Goal: Task Accomplishment & Management: Complete application form

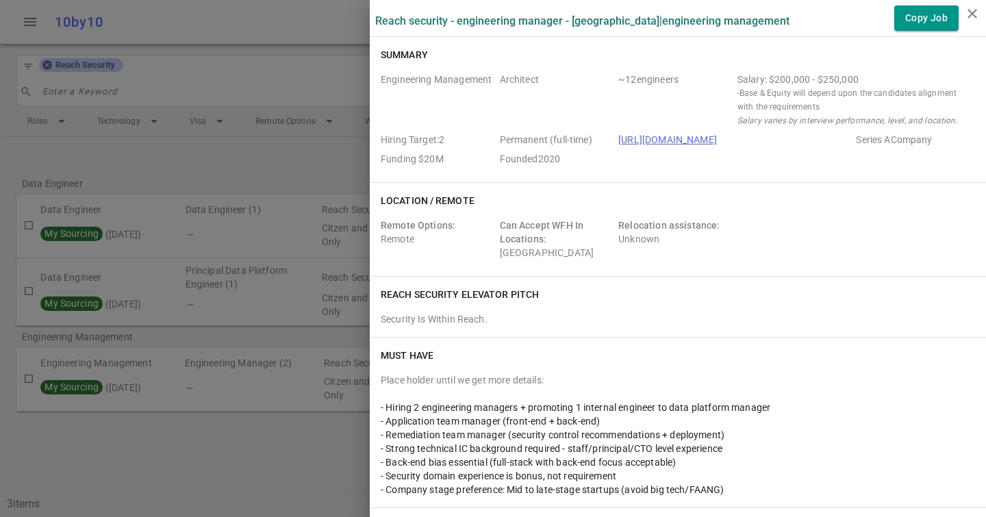
scroll to position [1679, 0]
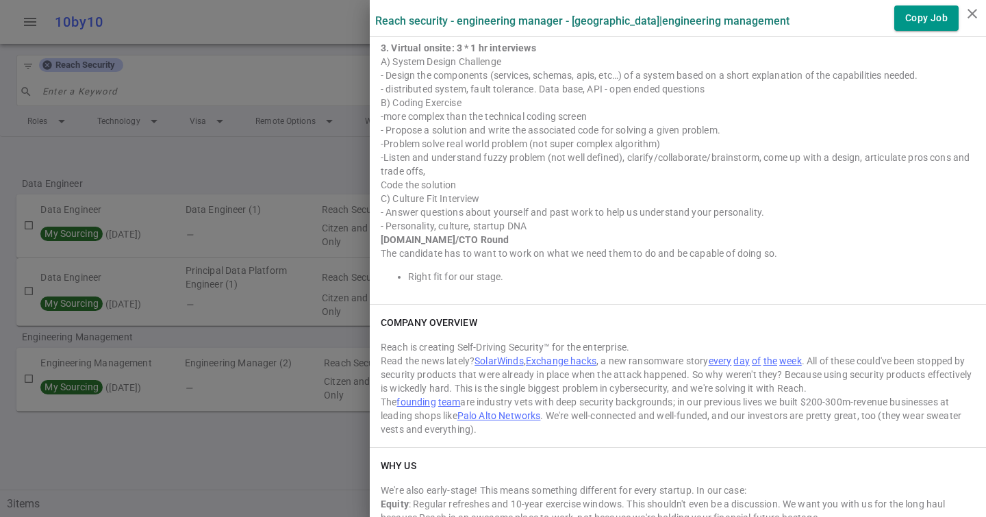
click at [165, 110] on div at bounding box center [493, 258] width 986 height 517
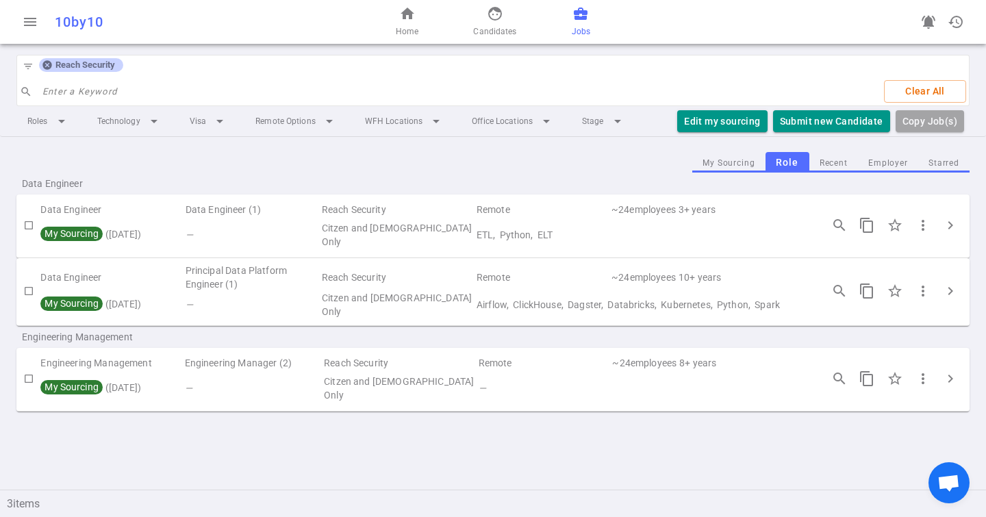
drag, startPoint x: 43, startPoint y: 66, endPoint x: 57, endPoint y: 66, distance: 13.7
click at [43, 66] on icon at bounding box center [46, 65] width 9 height 9
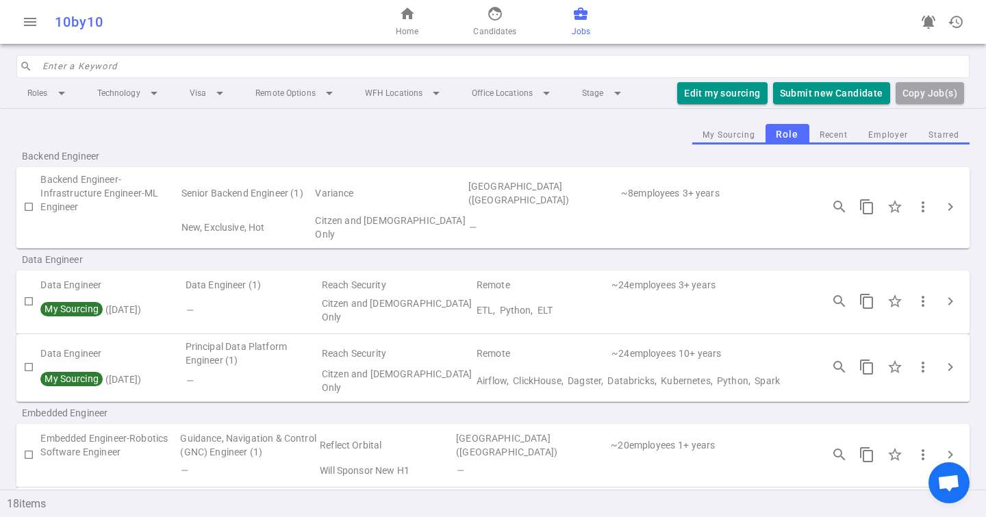
click at [58, 66] on input "search" at bounding box center [501, 66] width 919 height 22
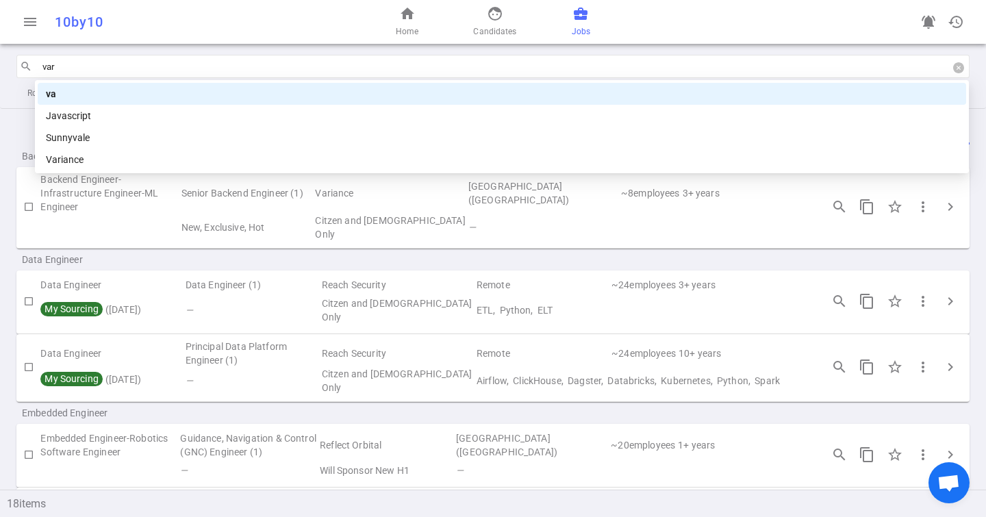
type input "vari"
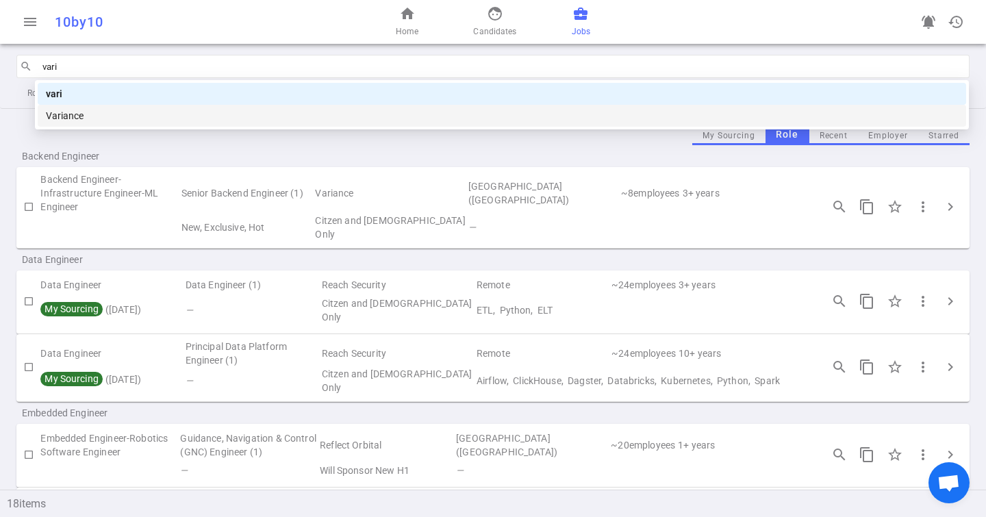
click at [155, 116] on div "Variance" at bounding box center [502, 115] width 912 height 15
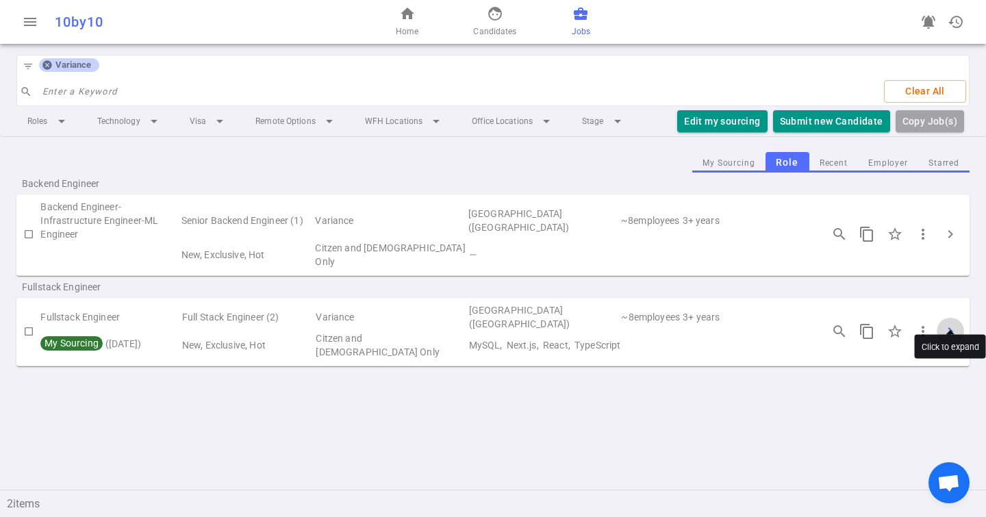
click at [957, 323] on span "chevron_right" at bounding box center [950, 331] width 16 height 16
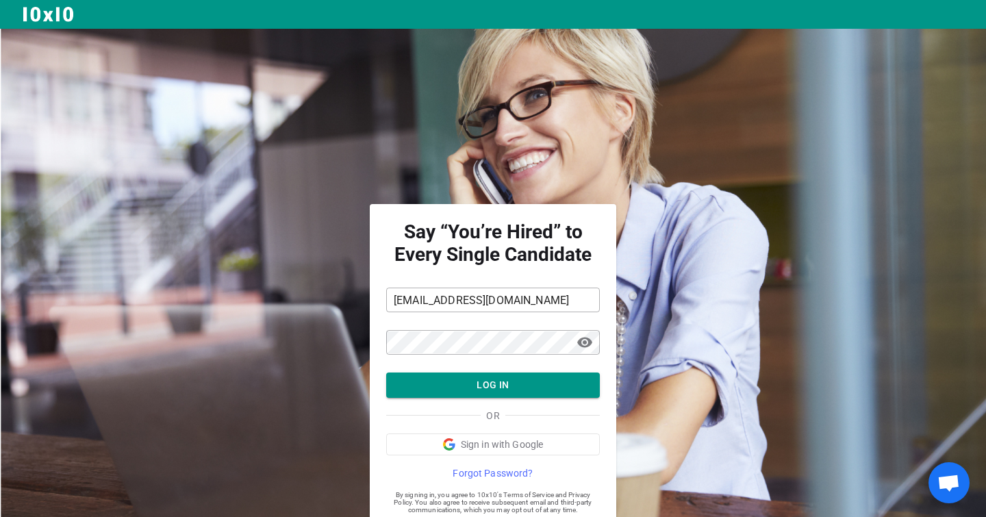
scroll to position [41, 0]
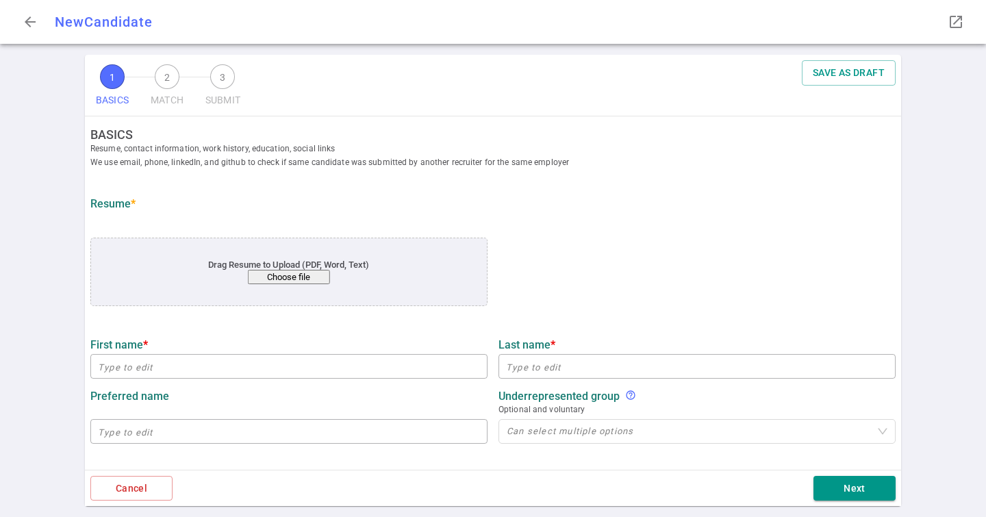
type input "Weruche"
type input "Okaru"
type input "w.okaru@berkeley.edu"
type input "+1 408-659-4813"
type input "https://www.linkedin.com/in/weruche-okaru"
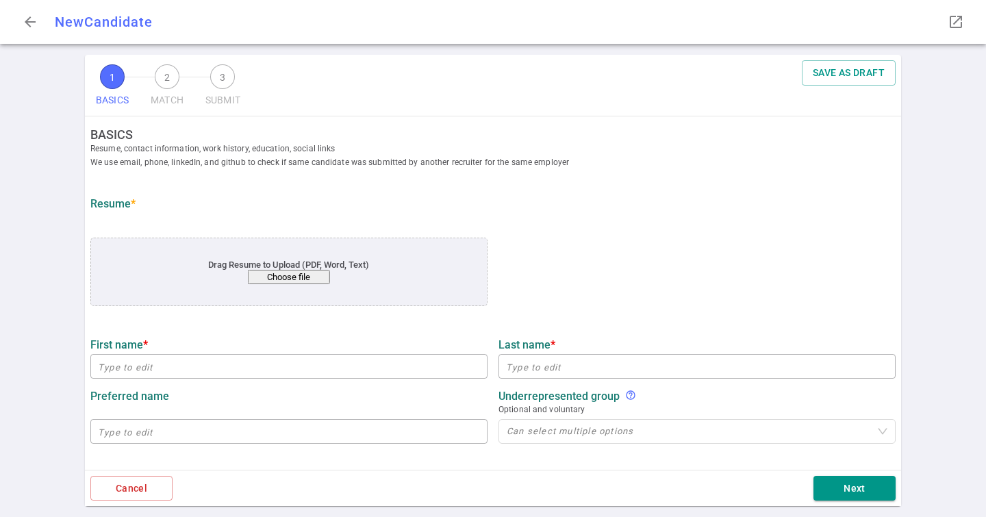
type input "Appfolio"
type textarea "SOFTWARE ENGINEER"
type input "10.8"
type input "10"
type input "University Of California - Berkeley"
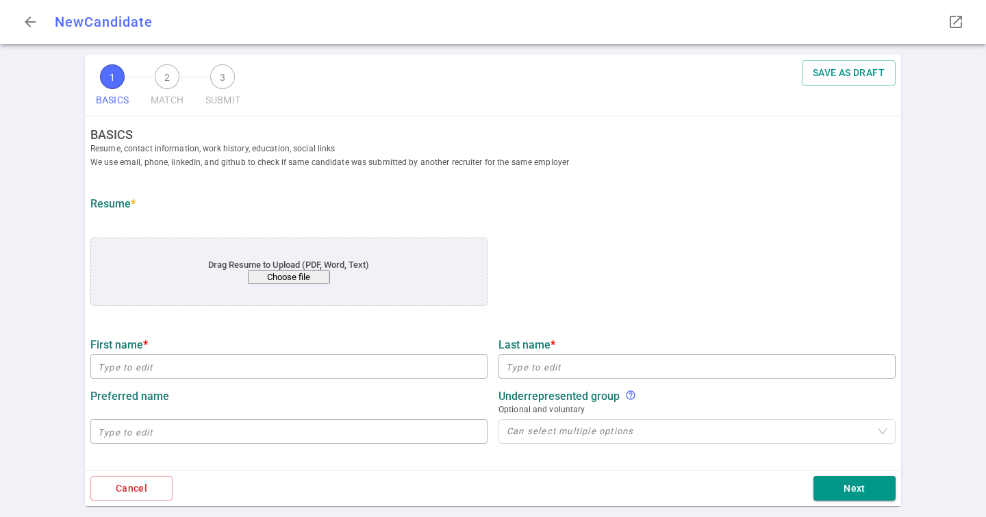
type input "Engineering and Computer Science"
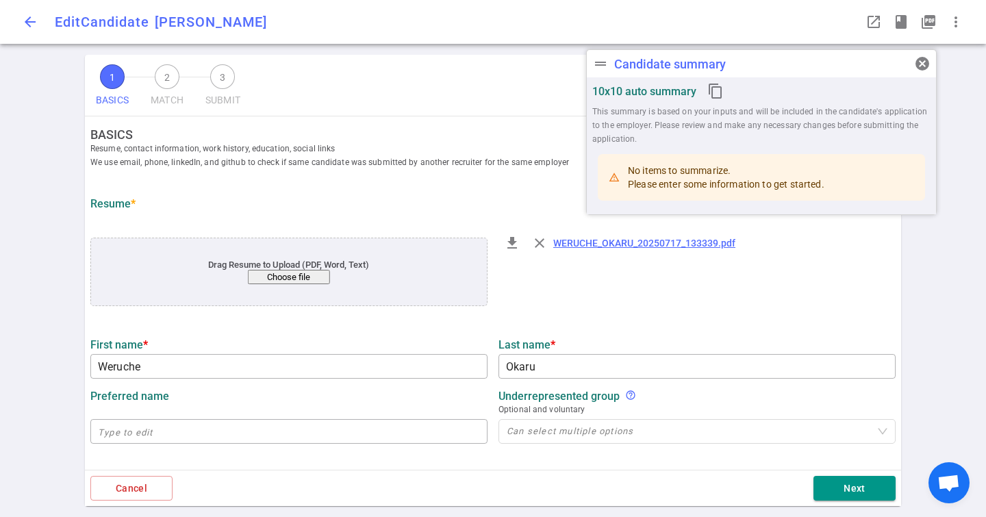
click at [37, 25] on span "arrow_back" at bounding box center [30, 22] width 16 height 16
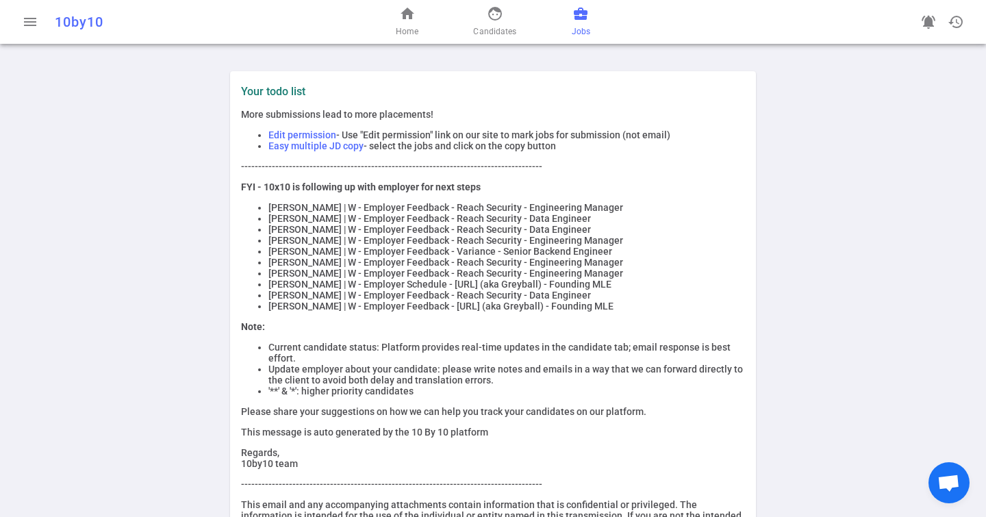
click at [573, 23] on link "business_center Jobs" at bounding box center [581, 21] width 18 height 33
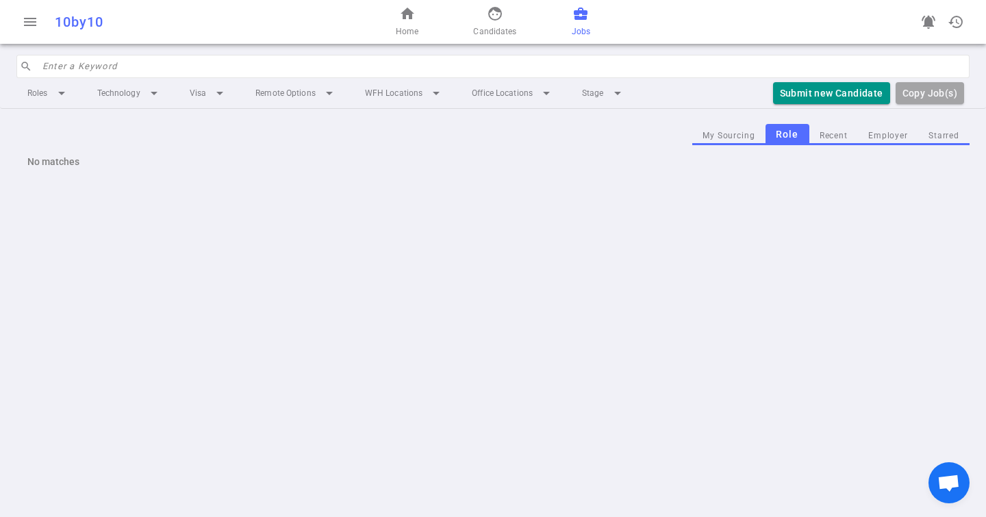
click at [86, 59] on input "search" at bounding box center [501, 66] width 919 height 22
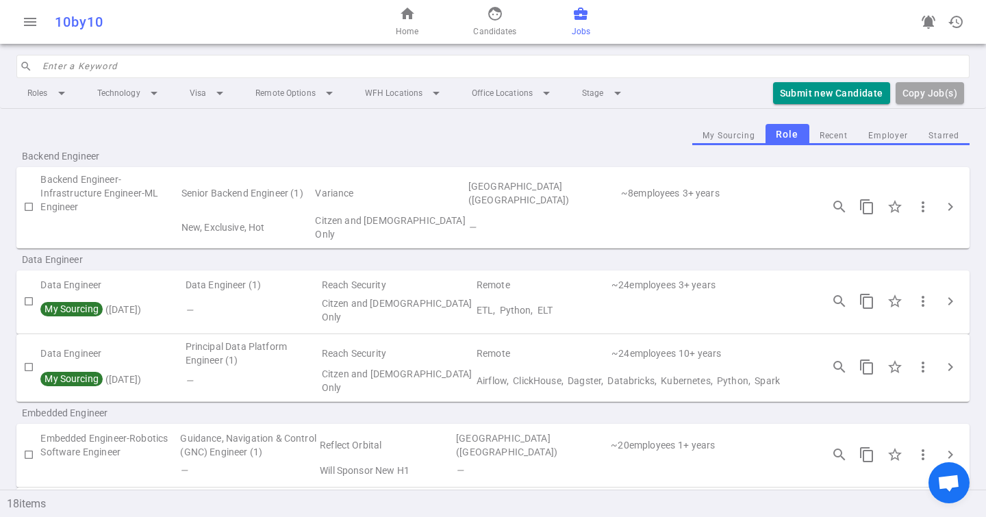
click at [86, 59] on input "search" at bounding box center [501, 66] width 919 height 22
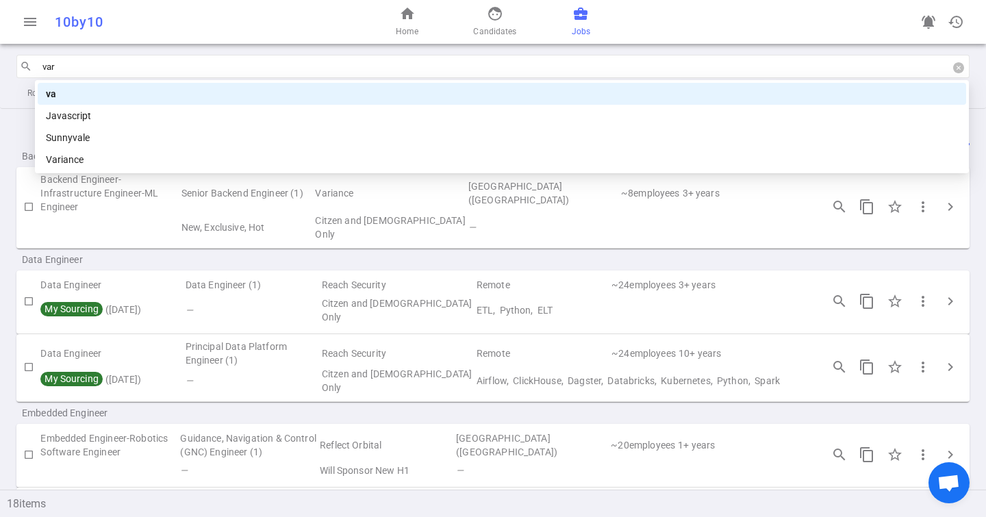
type input "vari"
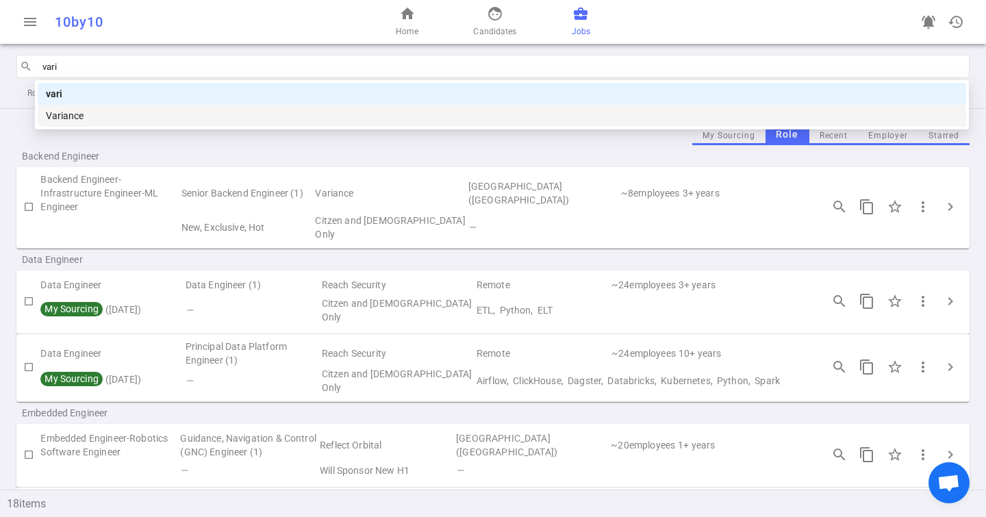
click at [103, 110] on div "Variance" at bounding box center [502, 115] width 912 height 15
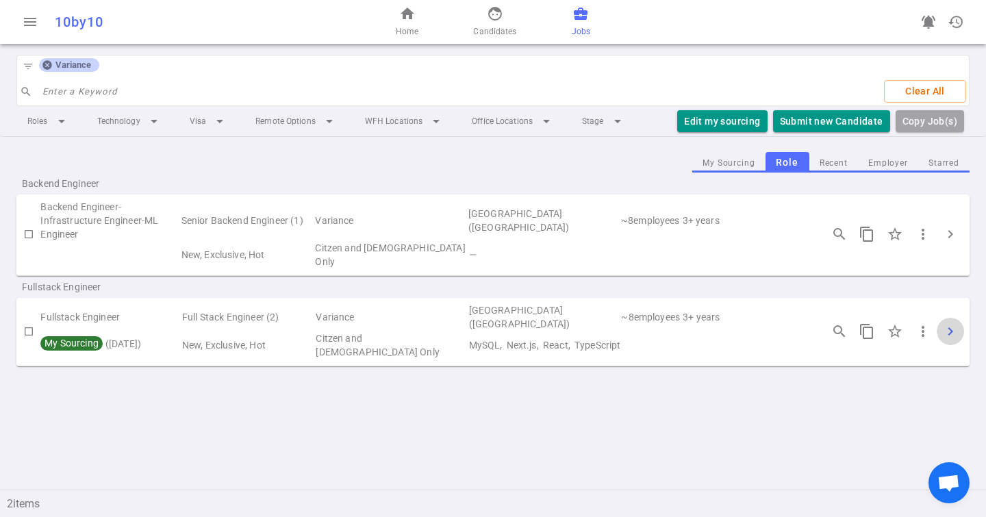
click at [950, 323] on span "chevron_right" at bounding box center [950, 331] width 16 height 16
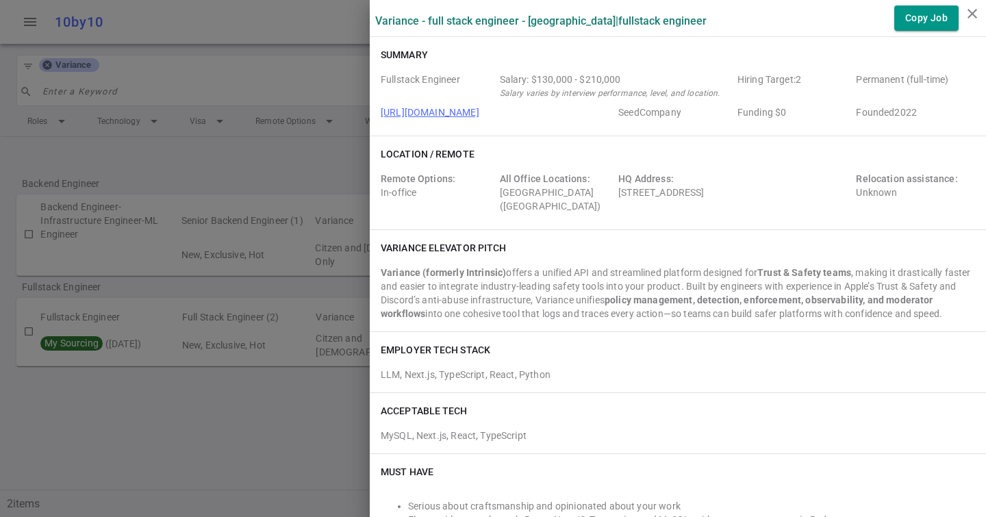
drag, startPoint x: 618, startPoint y: 192, endPoint x: 825, endPoint y: 191, distance: 206.8
click at [825, 191] on div "HQ Address: [STREET_ADDRESS]" at bounding box center [734, 192] width 232 height 41
copy div "[STREET_ADDRESS]"
click at [217, 145] on div at bounding box center [493, 258] width 986 height 517
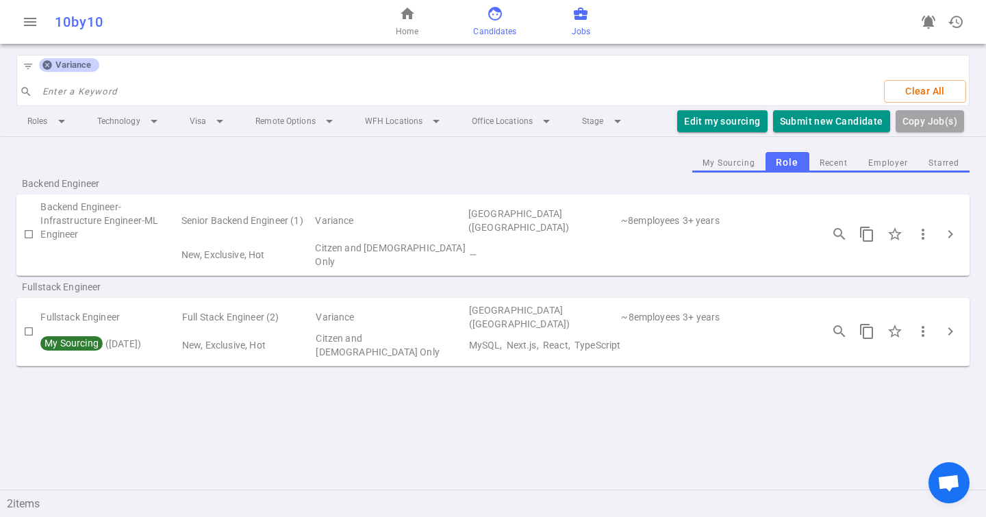
click at [487, 26] on span "Candidates" at bounding box center [494, 32] width 43 height 14
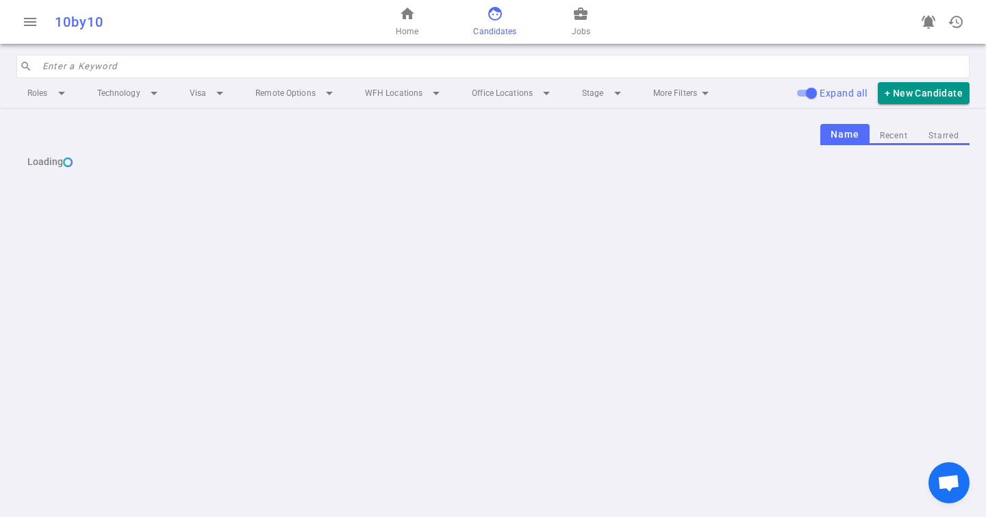
click at [461, 77] on input "search" at bounding box center [501, 66] width 919 height 22
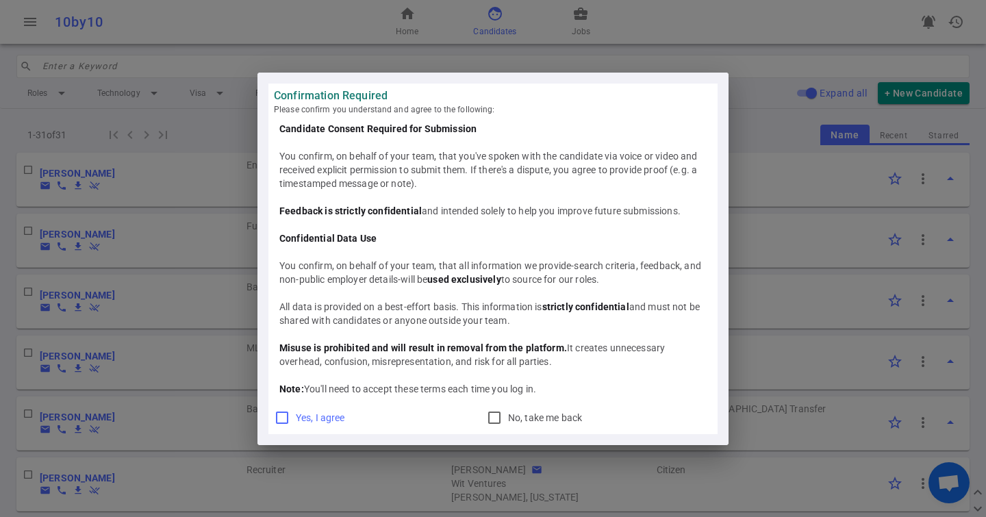
click at [292, 416] on label "Yes, I agree" at bounding box center [315, 418] width 82 height 22
click at [290, 416] on input "Yes, I agree" at bounding box center [282, 418] width 16 height 16
checkbox input "true"
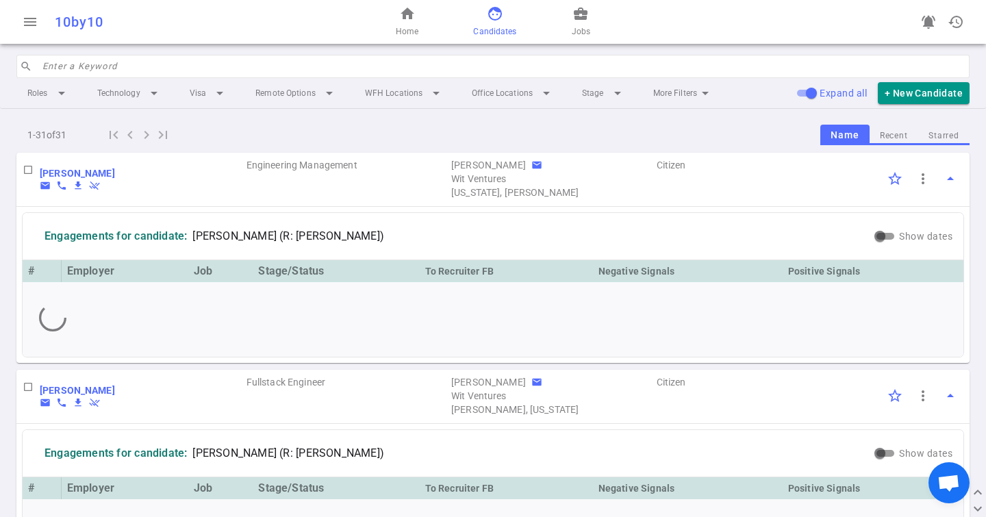
click at [189, 58] on input "search" at bounding box center [501, 66] width 919 height 22
paste input "[PERSON_NAME] [PERSON_NAME]"
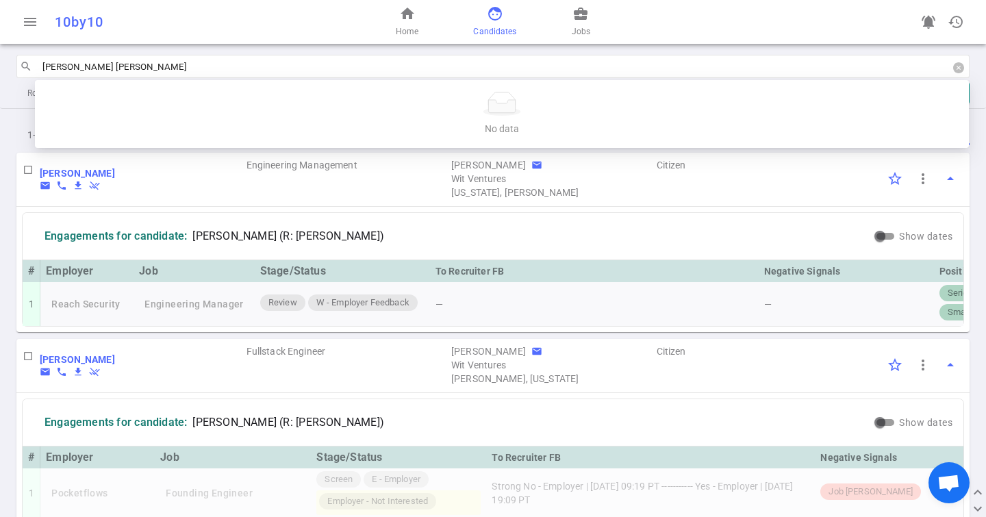
drag, startPoint x: 95, startPoint y: 65, endPoint x: 206, endPoint y: 65, distance: 111.0
click at [206, 65] on input "[PERSON_NAME] [PERSON_NAME]" at bounding box center [501, 66] width 919 height 22
type input "[PERSON_NAME]"
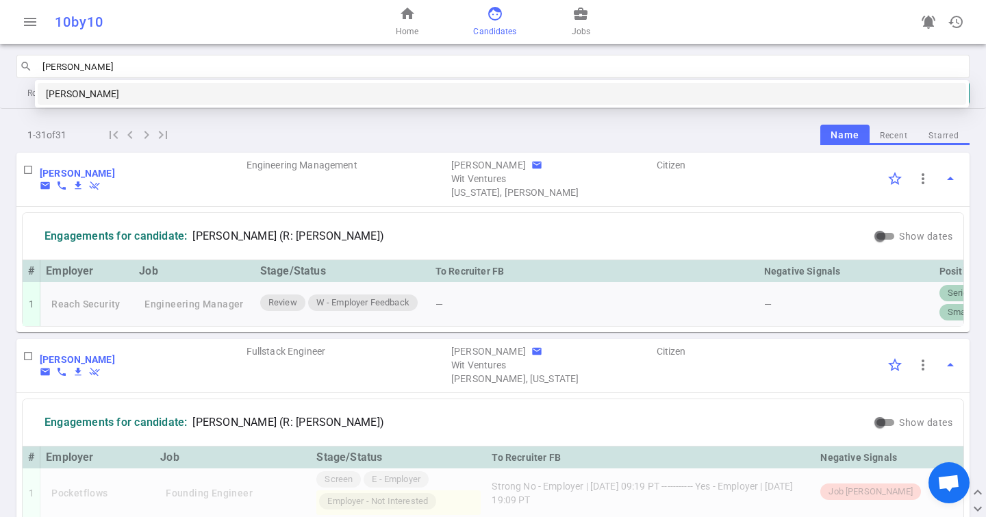
click at [201, 90] on div "[PERSON_NAME]" at bounding box center [502, 93] width 912 height 15
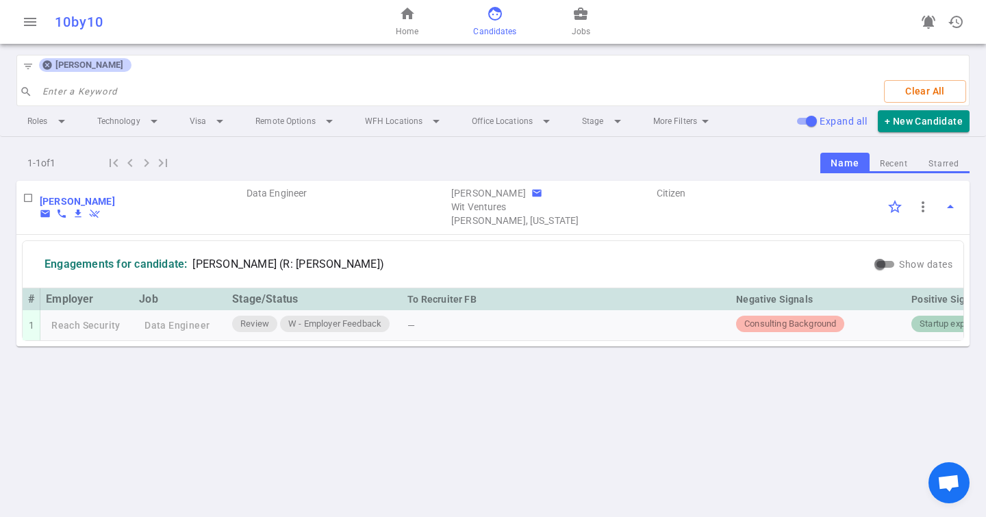
click at [48, 66] on icon at bounding box center [47, 65] width 11 height 11
click at [83, 81] on input "search" at bounding box center [457, 92] width 831 height 22
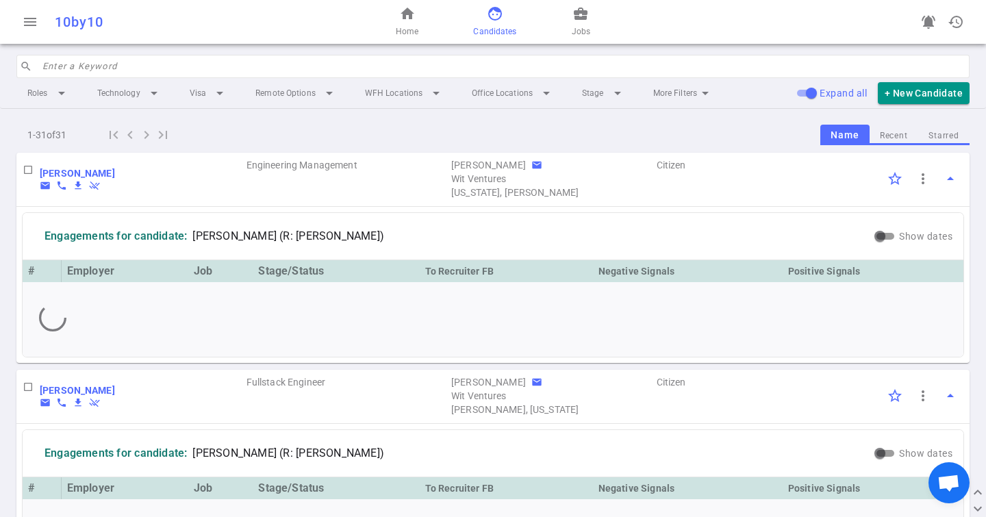
paste input "[PERSON_NAME]"
type input "[PERSON_NAME]"
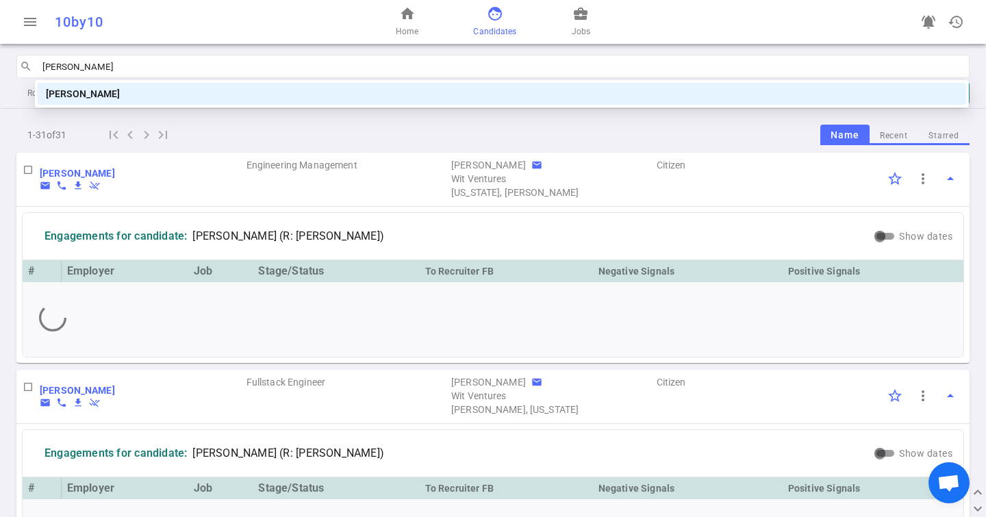
click at [99, 97] on div "[PERSON_NAME]" at bounding box center [502, 93] width 912 height 15
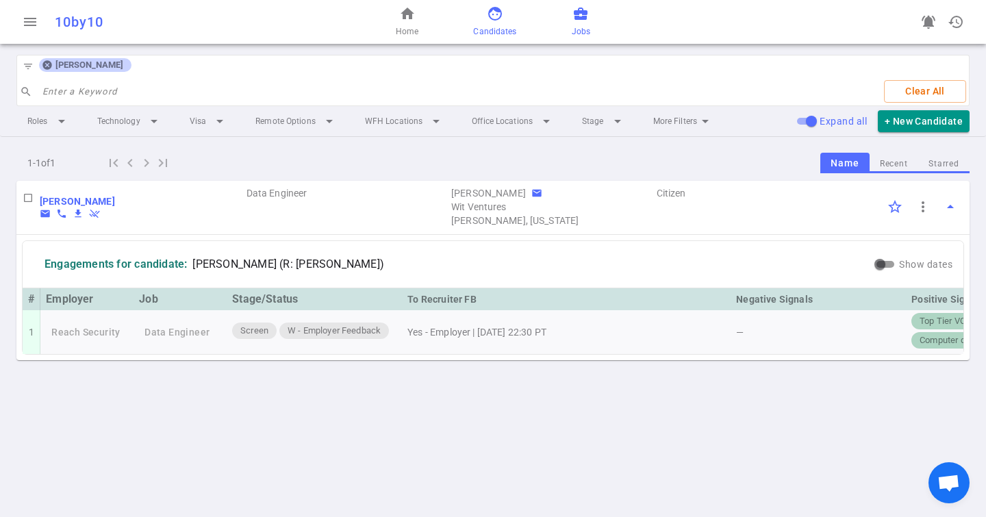
click at [572, 28] on span "Jobs" at bounding box center [581, 32] width 18 height 14
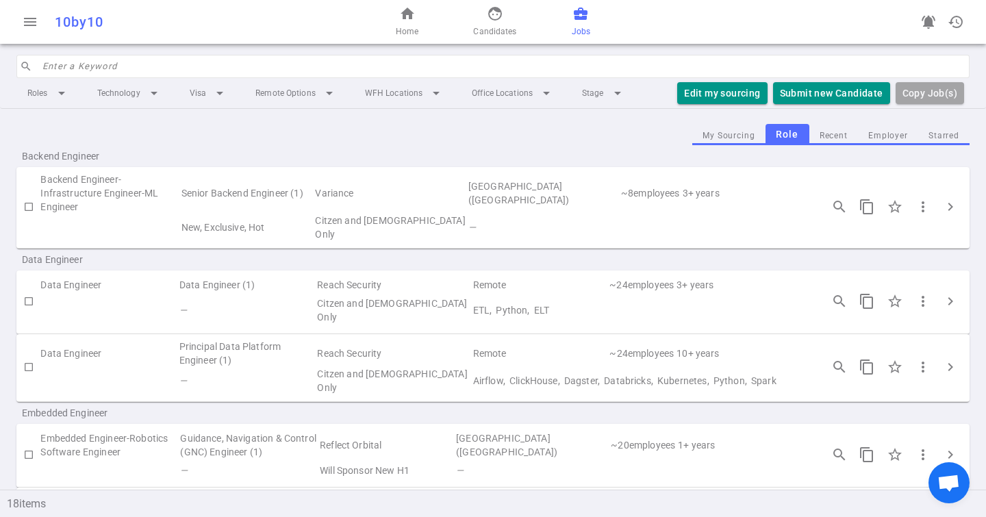
click at [101, 72] on input "search" at bounding box center [501, 66] width 919 height 22
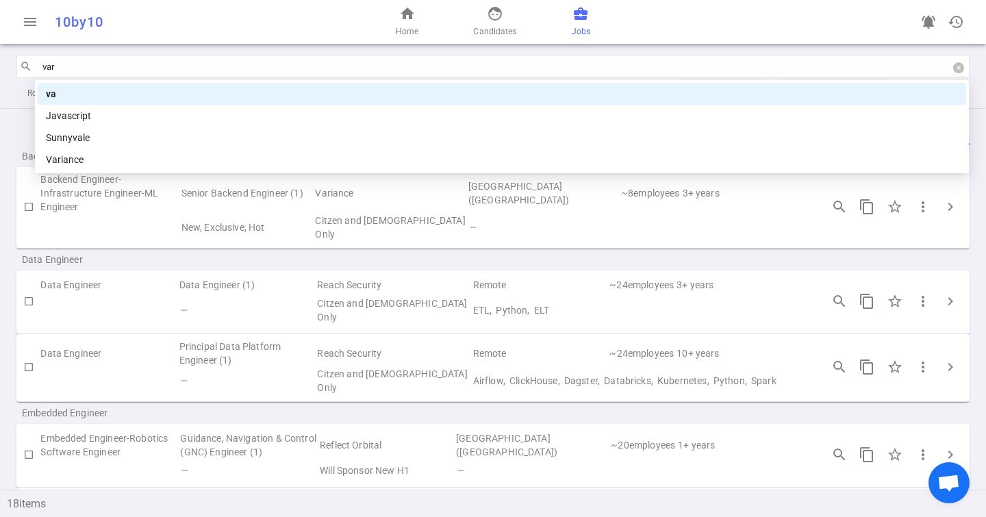
type input "vari"
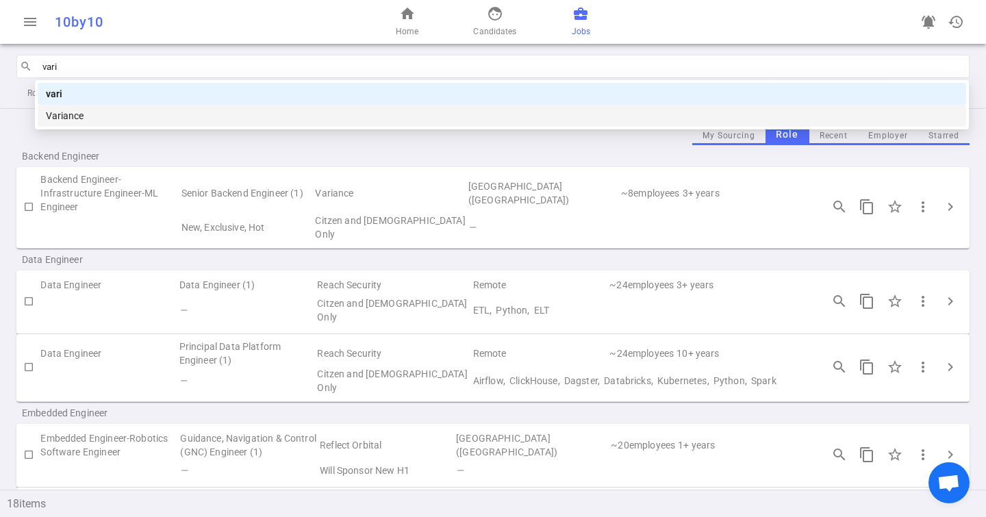
click at [114, 115] on div "Variance" at bounding box center [502, 115] width 912 height 15
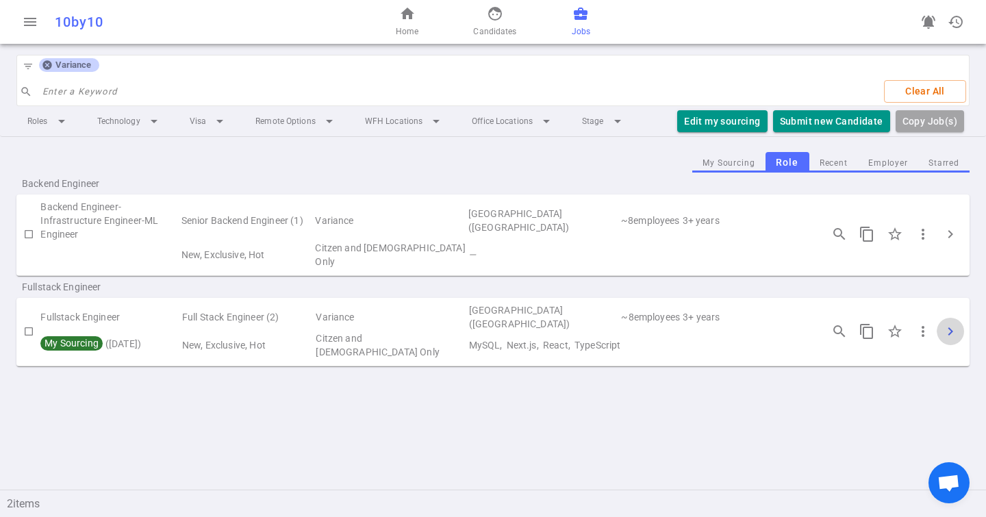
click at [958, 323] on span "chevron_right" at bounding box center [950, 331] width 16 height 16
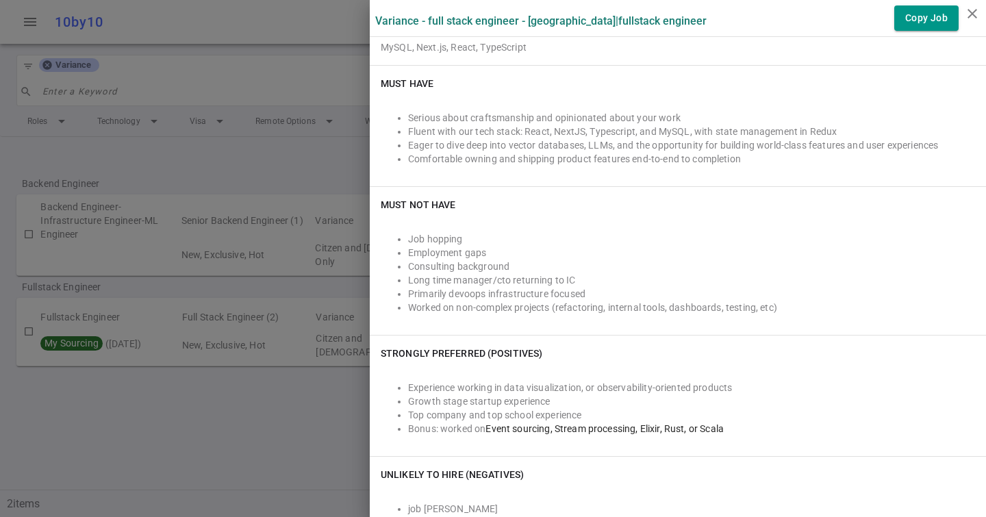
scroll to position [390, 0]
click at [206, 234] on div at bounding box center [493, 258] width 986 height 517
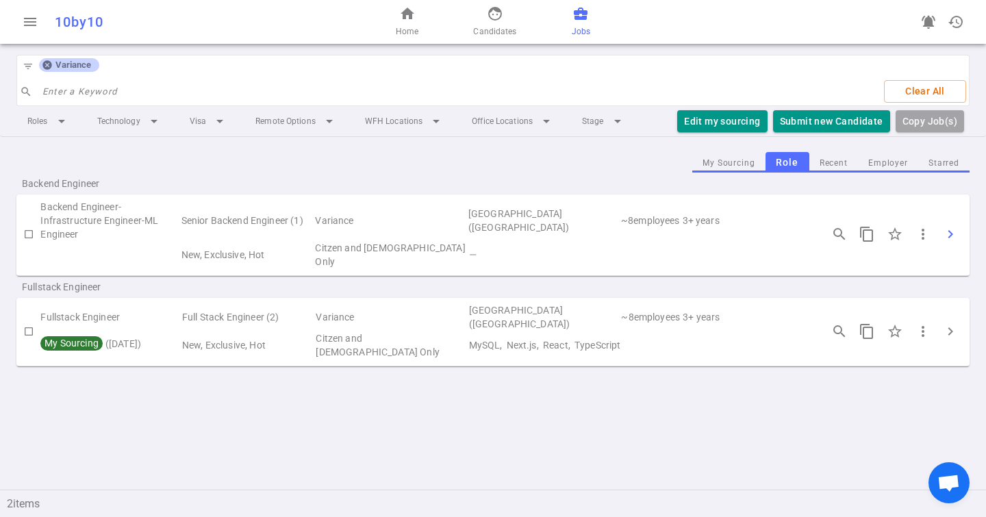
click at [957, 226] on span "chevron_right" at bounding box center [950, 234] width 16 height 16
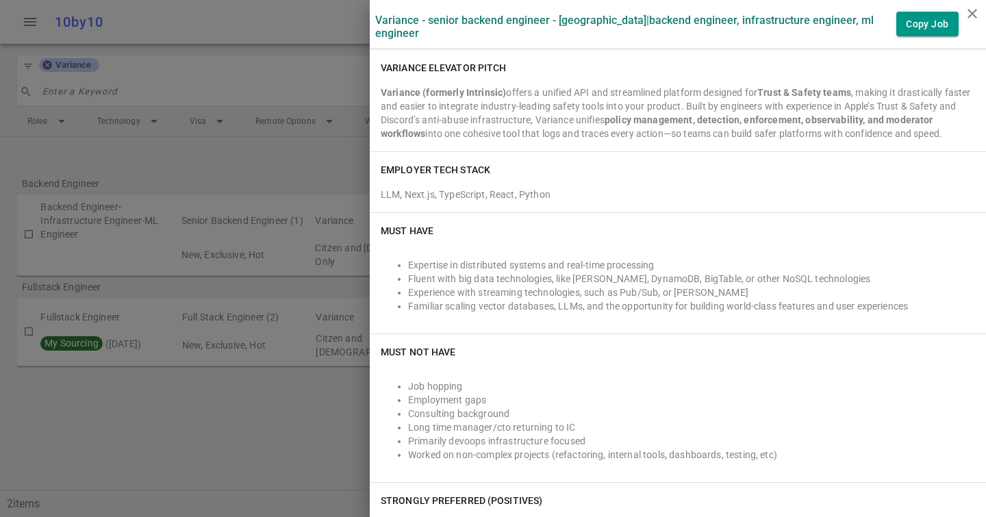
scroll to position [277, 0]
